Goal: Transaction & Acquisition: Purchase product/service

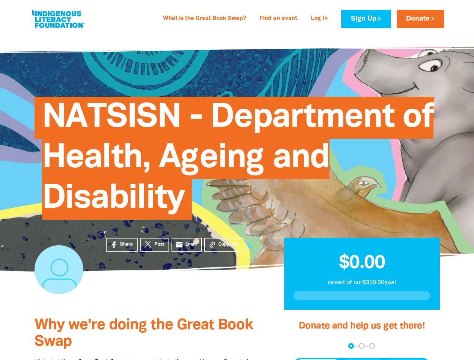
click at [237, 180] on span "NATSISN - Department of Health, Ageing and Disability" at bounding box center [237, 160] width 391 height 117
click at [224, 245] on span "Copy Link" at bounding box center [228, 244] width 21 height 7
click at [303, 346] on div "arrow_back Back Step 1 Step 2 Step 3" at bounding box center [361, 346] width 137 height 6
click at [351, 346] on div "Navigate to step 1 of 3 to enter your donation amount" at bounding box center [351, 346] width 2 height 2
click at [318, 360] on span "Donation frequency" at bounding box center [318, 367] width 47 height 14
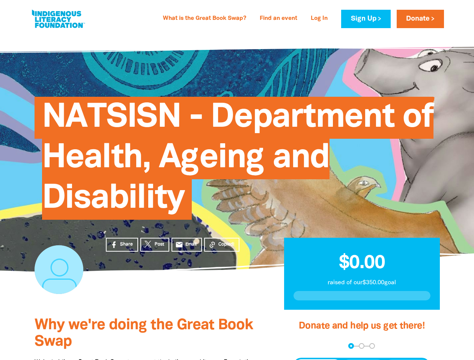
click at [363, 360] on button "Weekly" at bounding box center [363, 367] width 41 height 14
click at [407, 360] on button "Monthly" at bounding box center [406, 367] width 43 height 14
